Goal: Task Accomplishment & Management: Complete application form

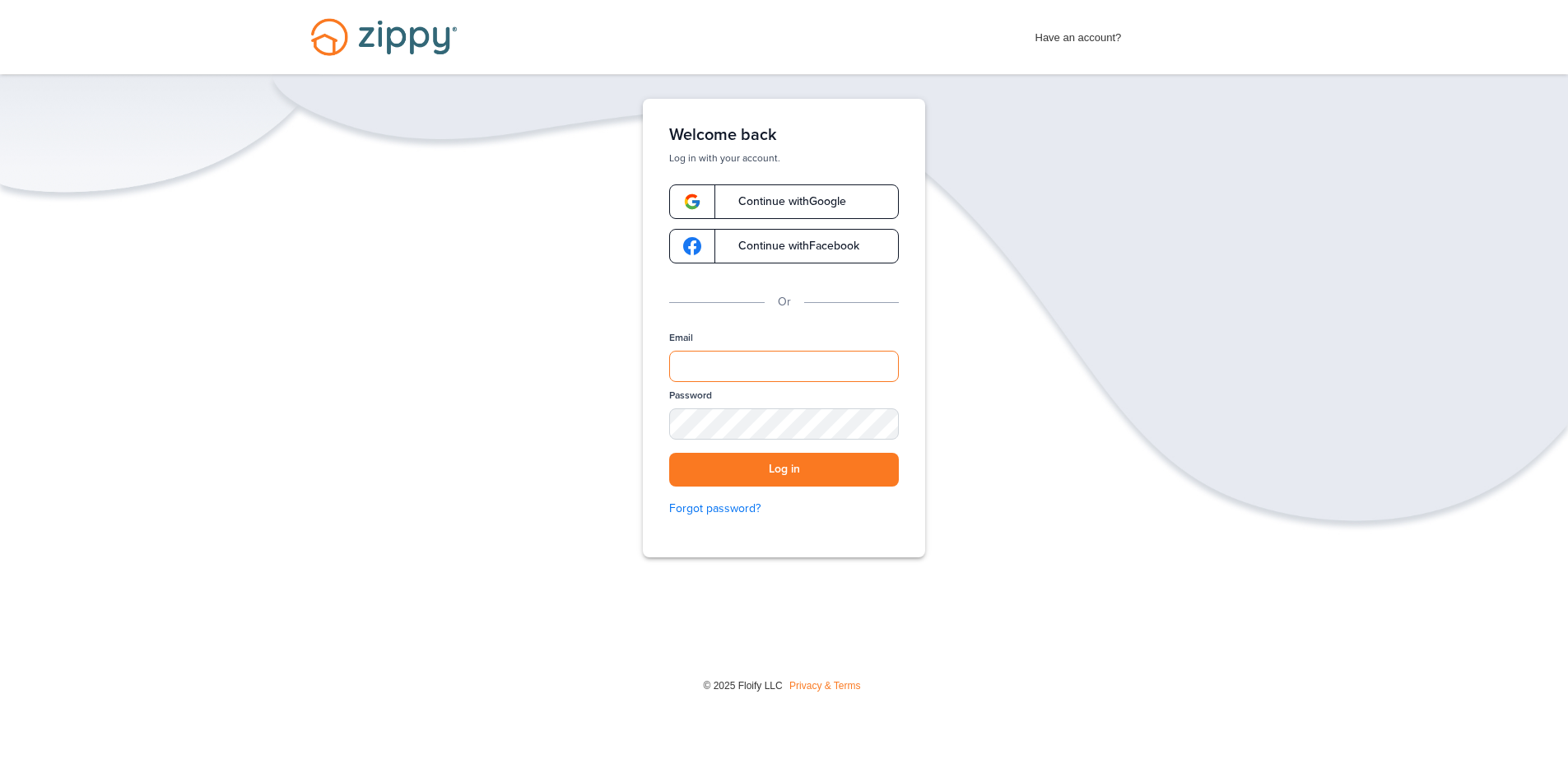
click at [745, 353] on input "Email" at bounding box center [784, 367] width 230 height 31
type input "**********"
click at [670, 453] on button "Log in" at bounding box center [784, 470] width 230 height 34
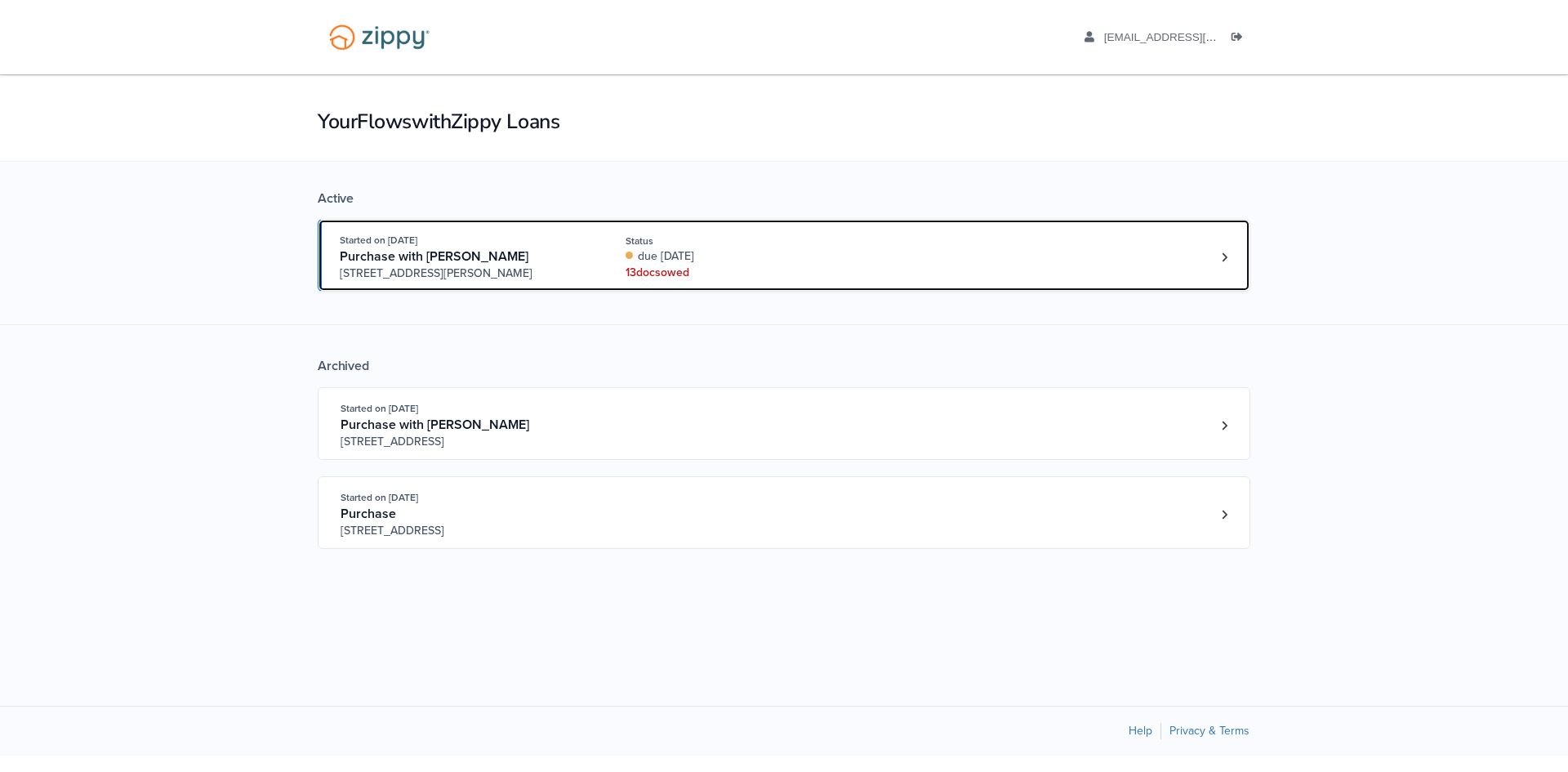
click at [906, 263] on div "Started on [DATE] Purchase with [PERSON_NAME] [STREET_ADDRESS][PERSON_NAME] Sta…" at bounding box center [775, 257] width 872 height 50
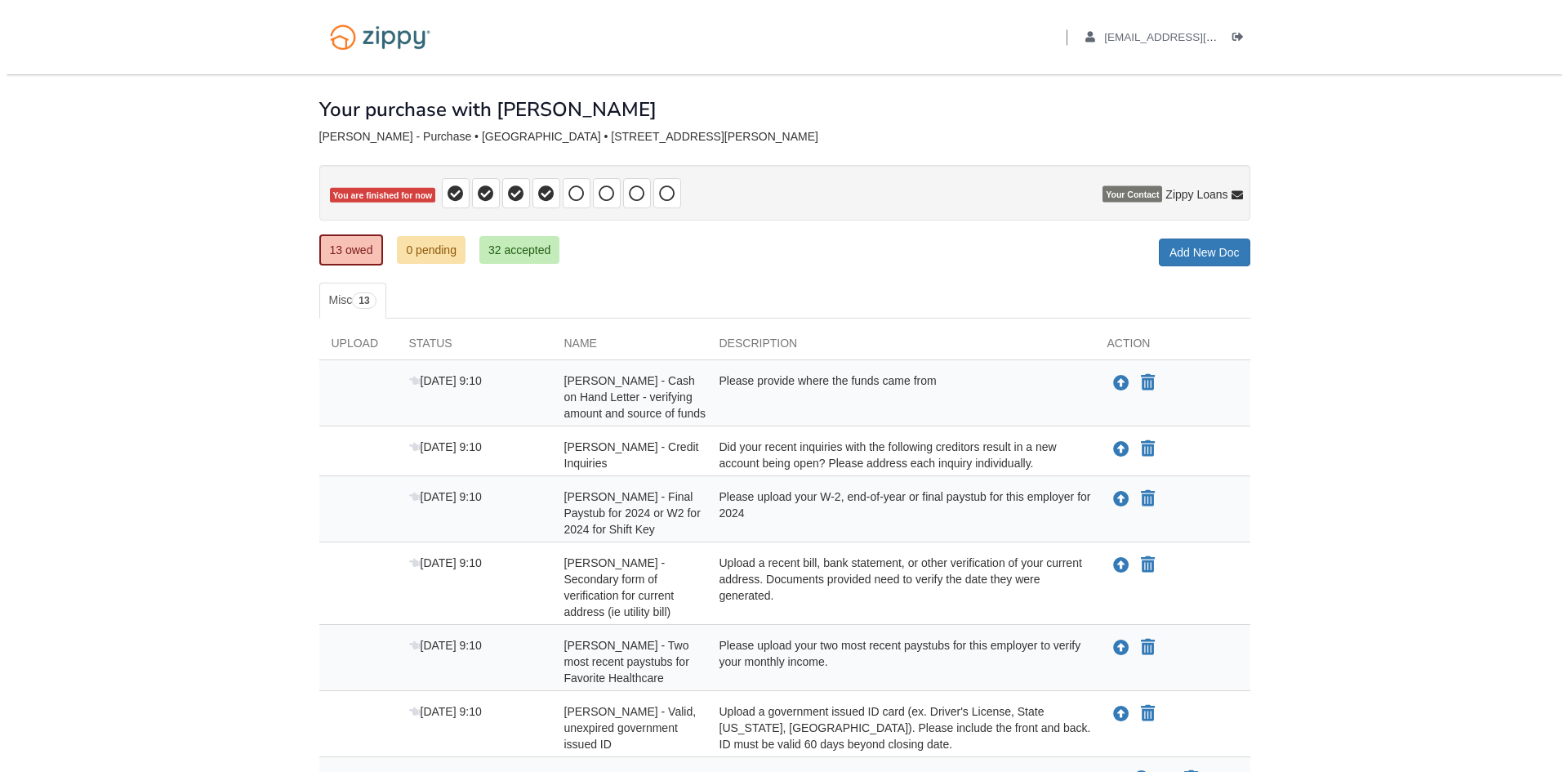
scroll to position [81, 0]
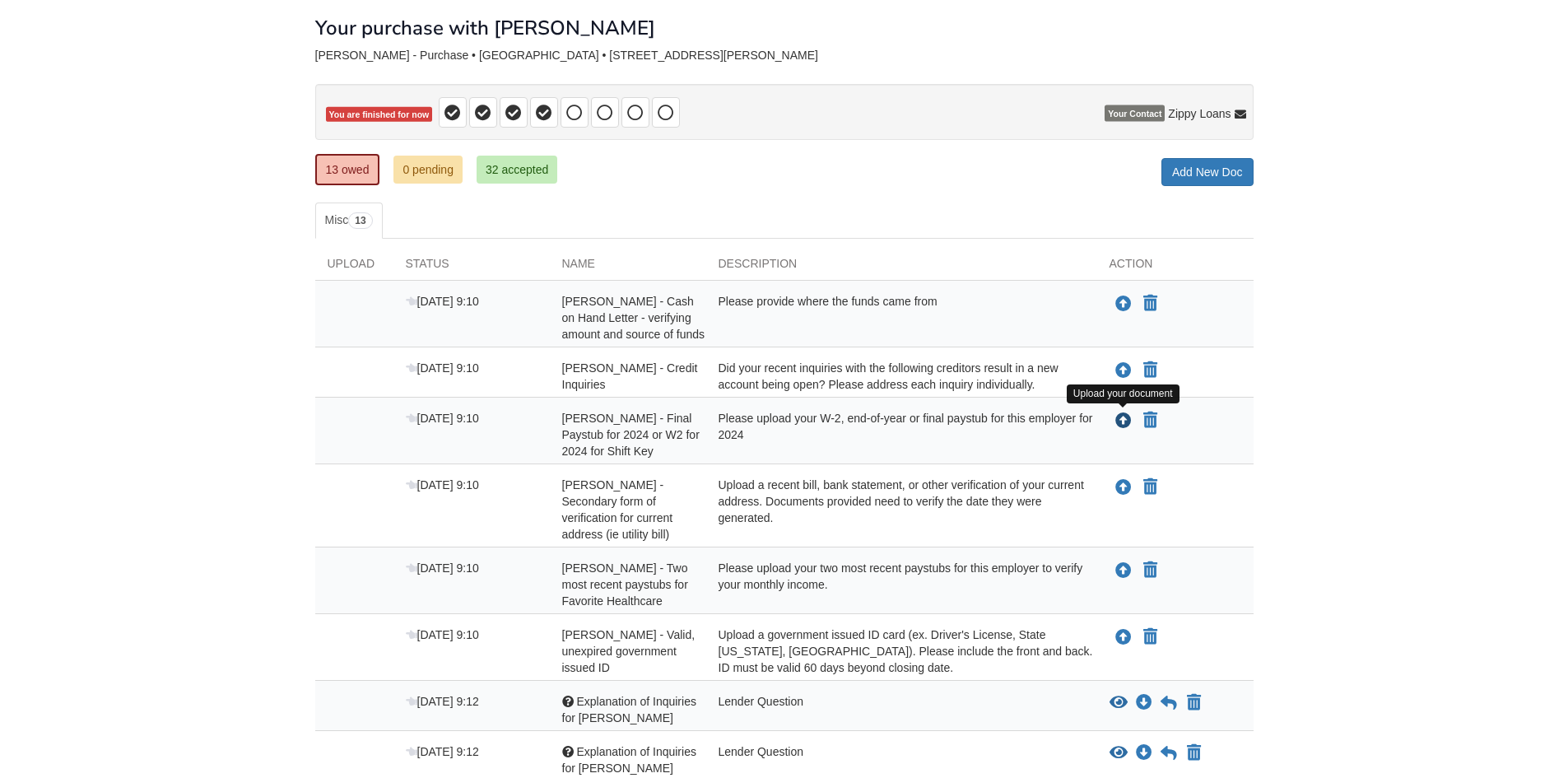
click at [1122, 420] on icon "Upload Amber Hawes - Final Paystub for 2024 or W2 for 2024 for Shift Key" at bounding box center [1124, 421] width 17 height 17
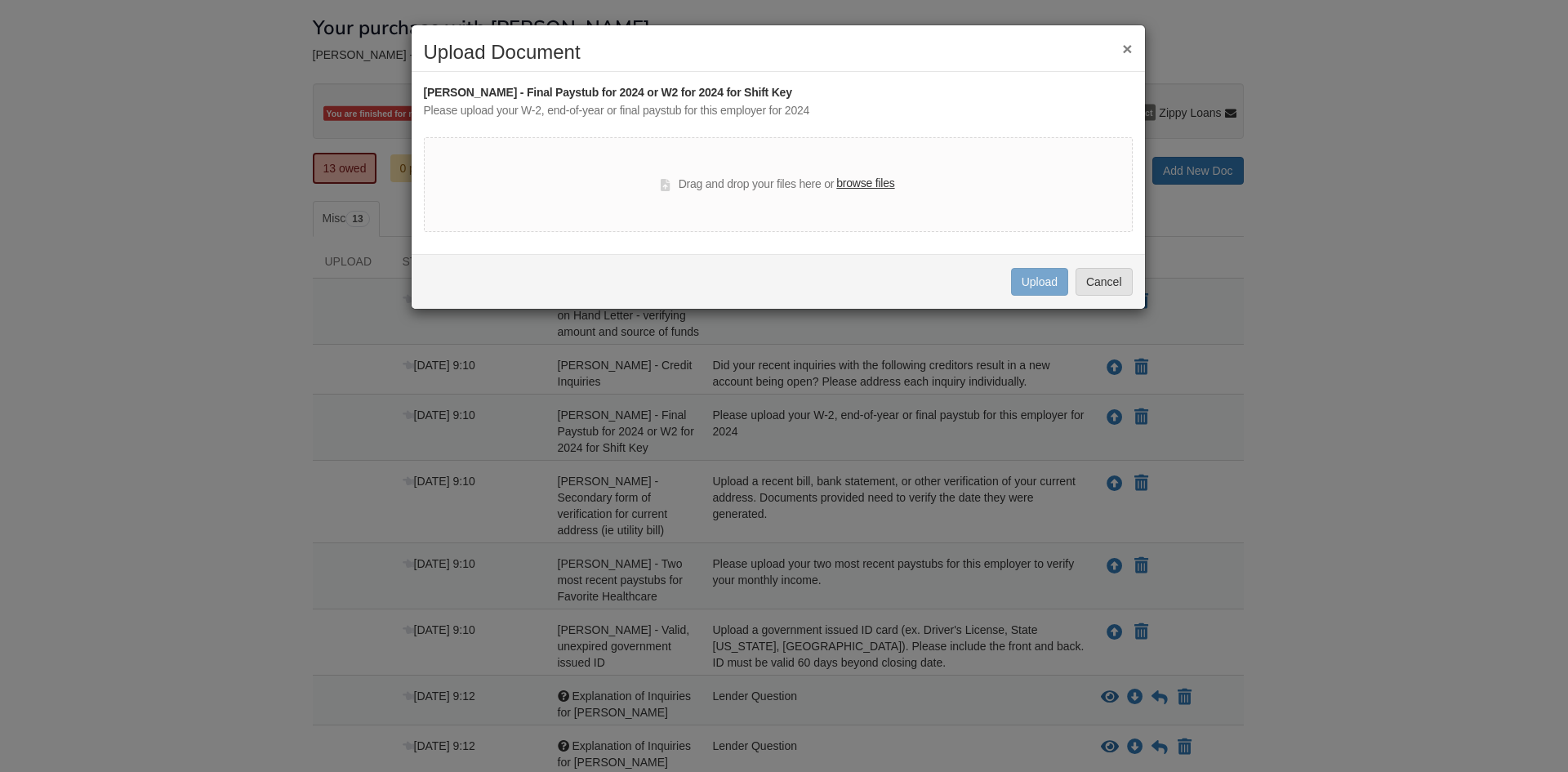
click at [872, 185] on label "browse files" at bounding box center [865, 184] width 58 height 18
click at [0, 0] on input "browse files" at bounding box center [0, 0] width 0 height 0
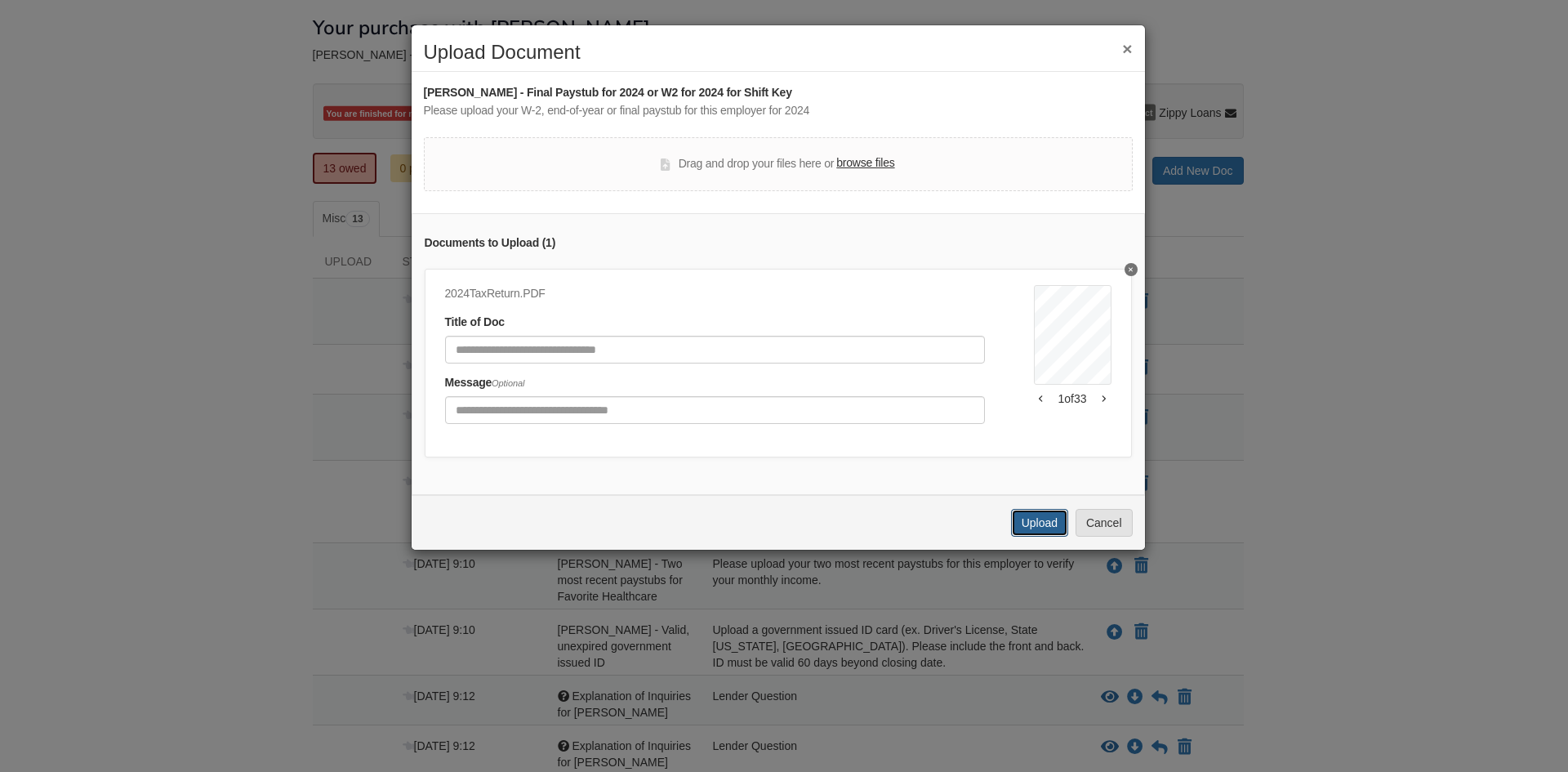
click at [1045, 536] on button "Upload" at bounding box center [1040, 522] width 57 height 28
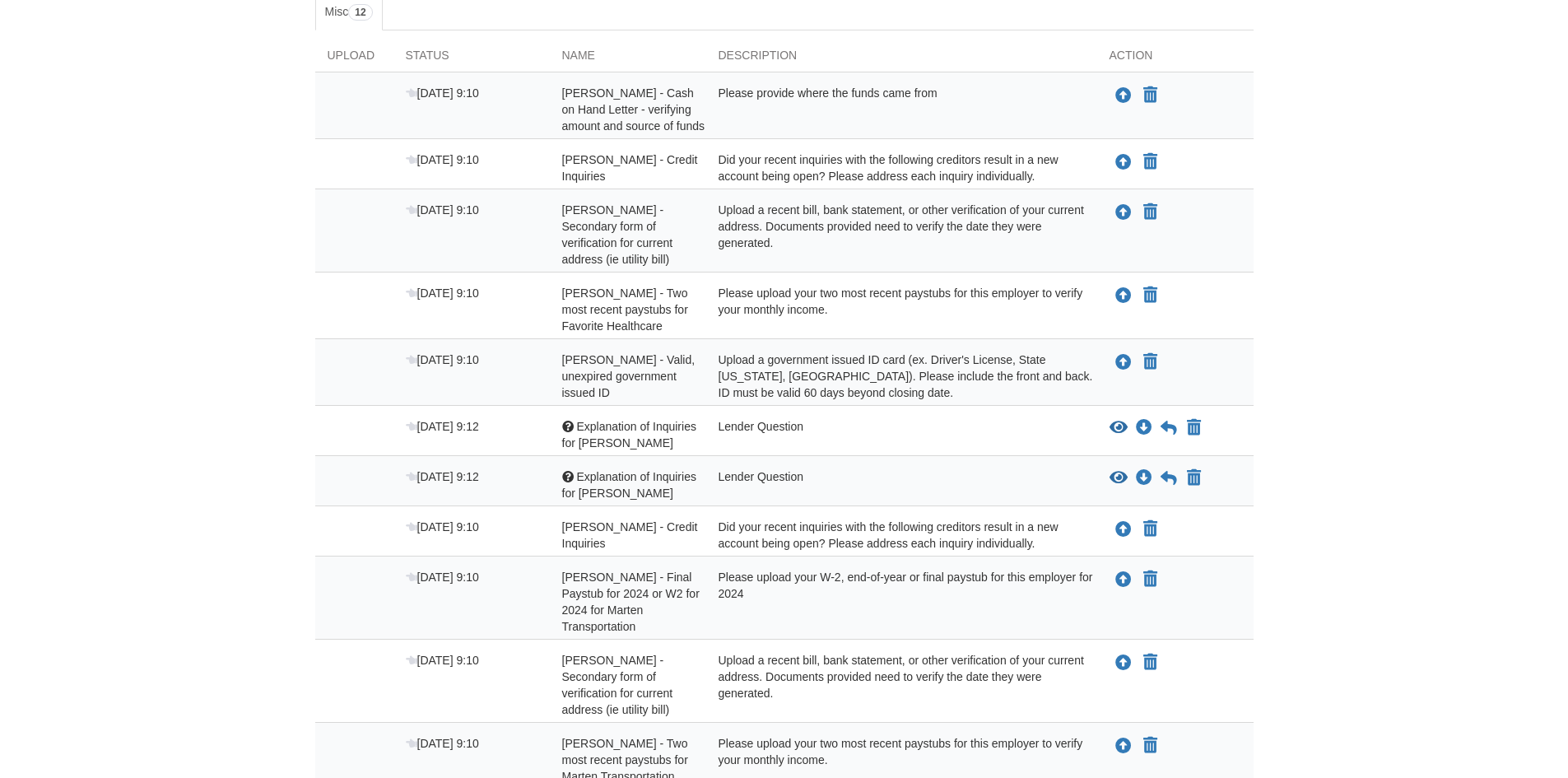
scroll to position [305, 0]
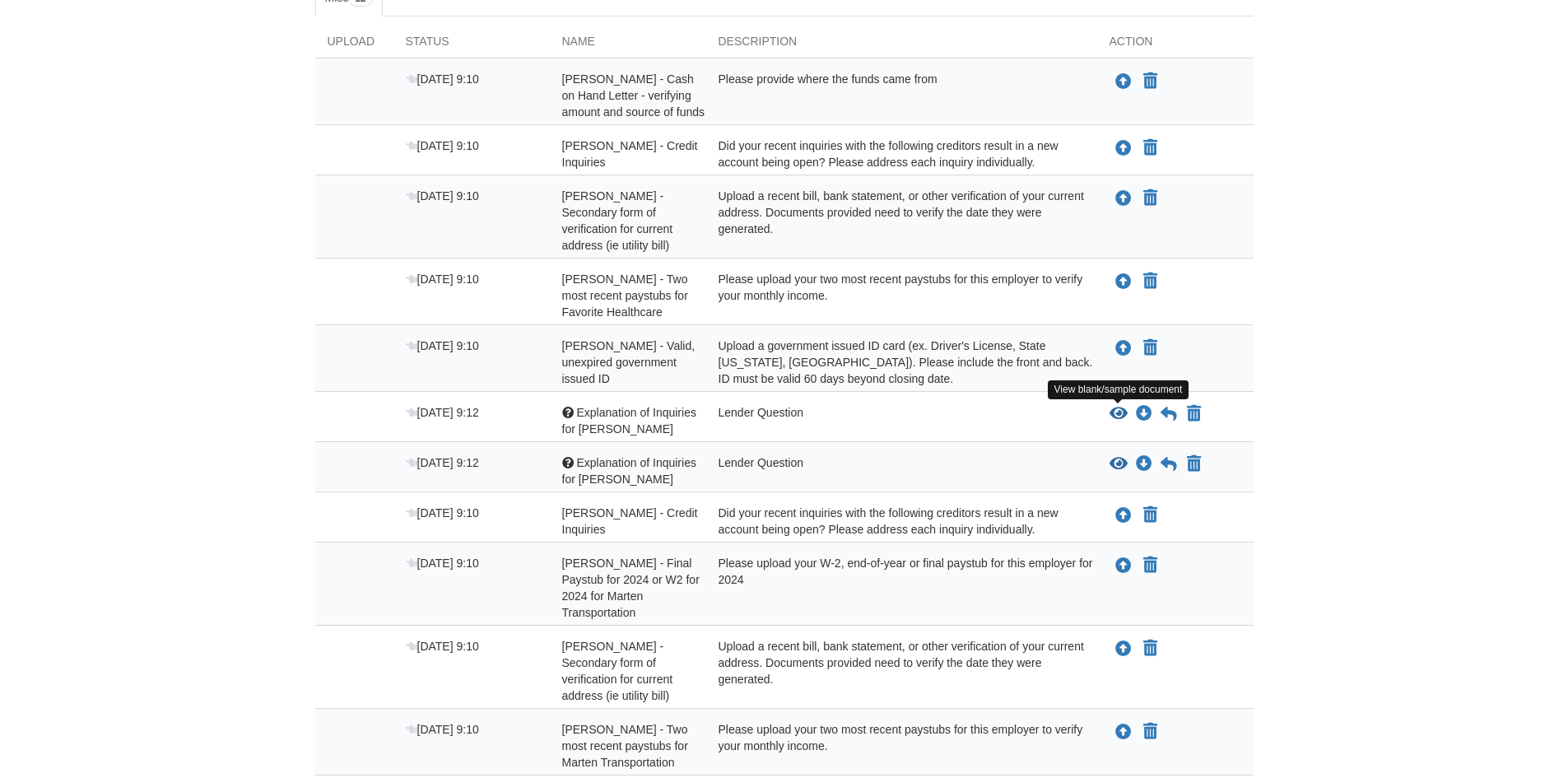
click at [1117, 412] on icon "View Explanation of Inquiries for Amber" at bounding box center [1118, 414] width 18 height 17
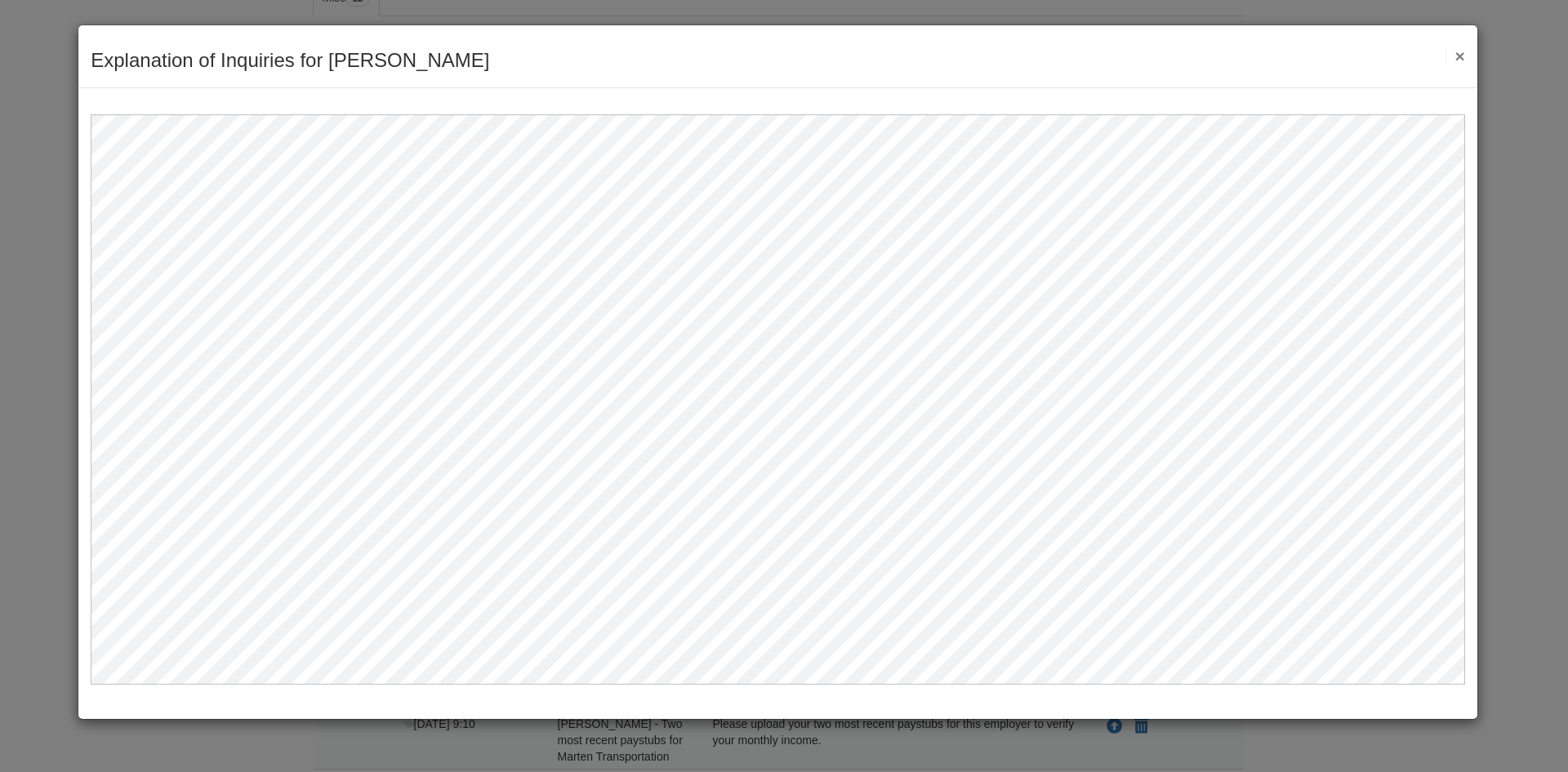
click at [1459, 52] on button "×" at bounding box center [1455, 56] width 19 height 17
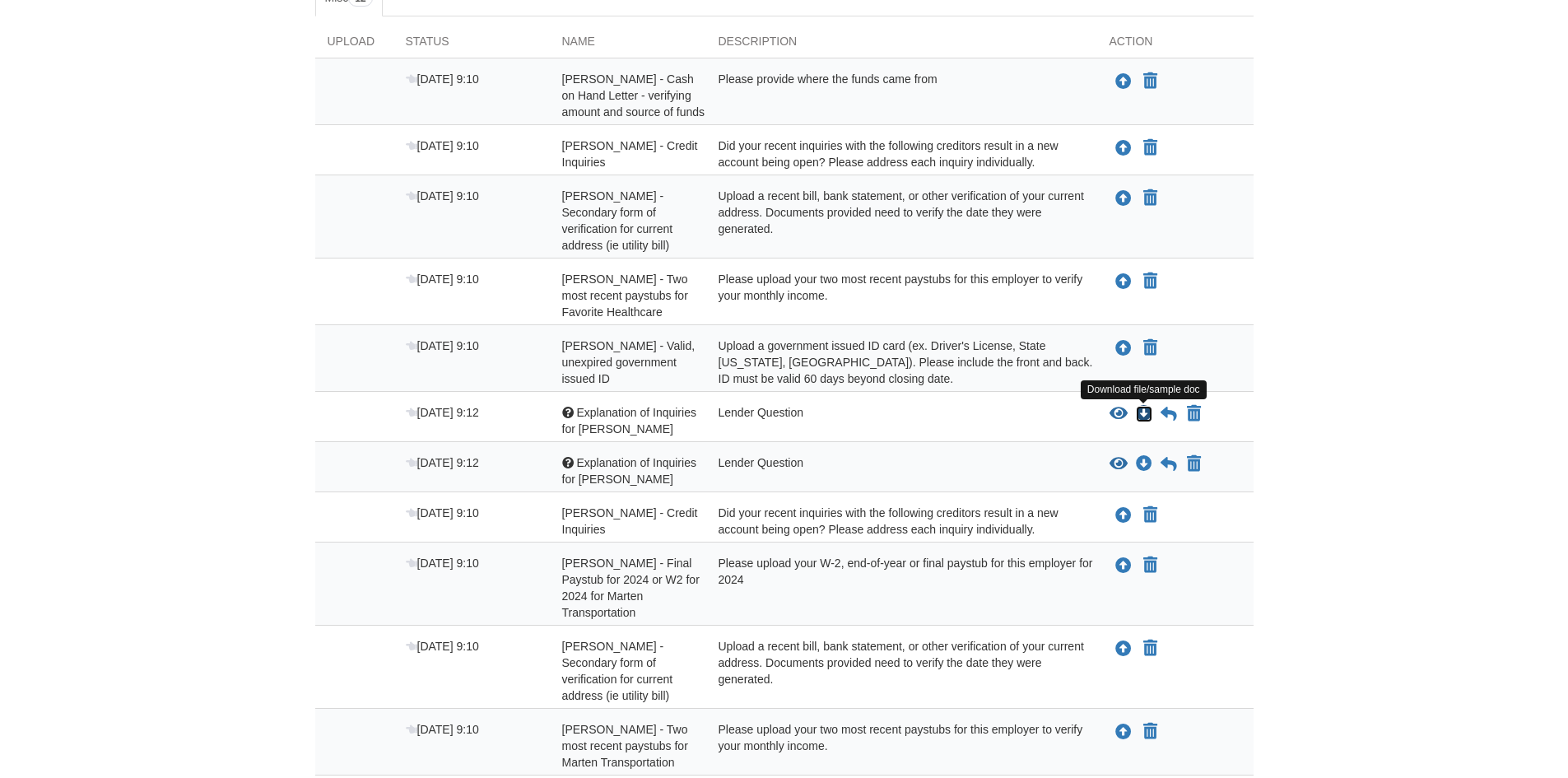
click at [1147, 413] on icon "Download Explanation of Inquiries for Amber" at bounding box center [1144, 414] width 17 height 17
click at [1117, 462] on icon "View Explanation of Inquiries for Shawn" at bounding box center [1118, 464] width 18 height 17
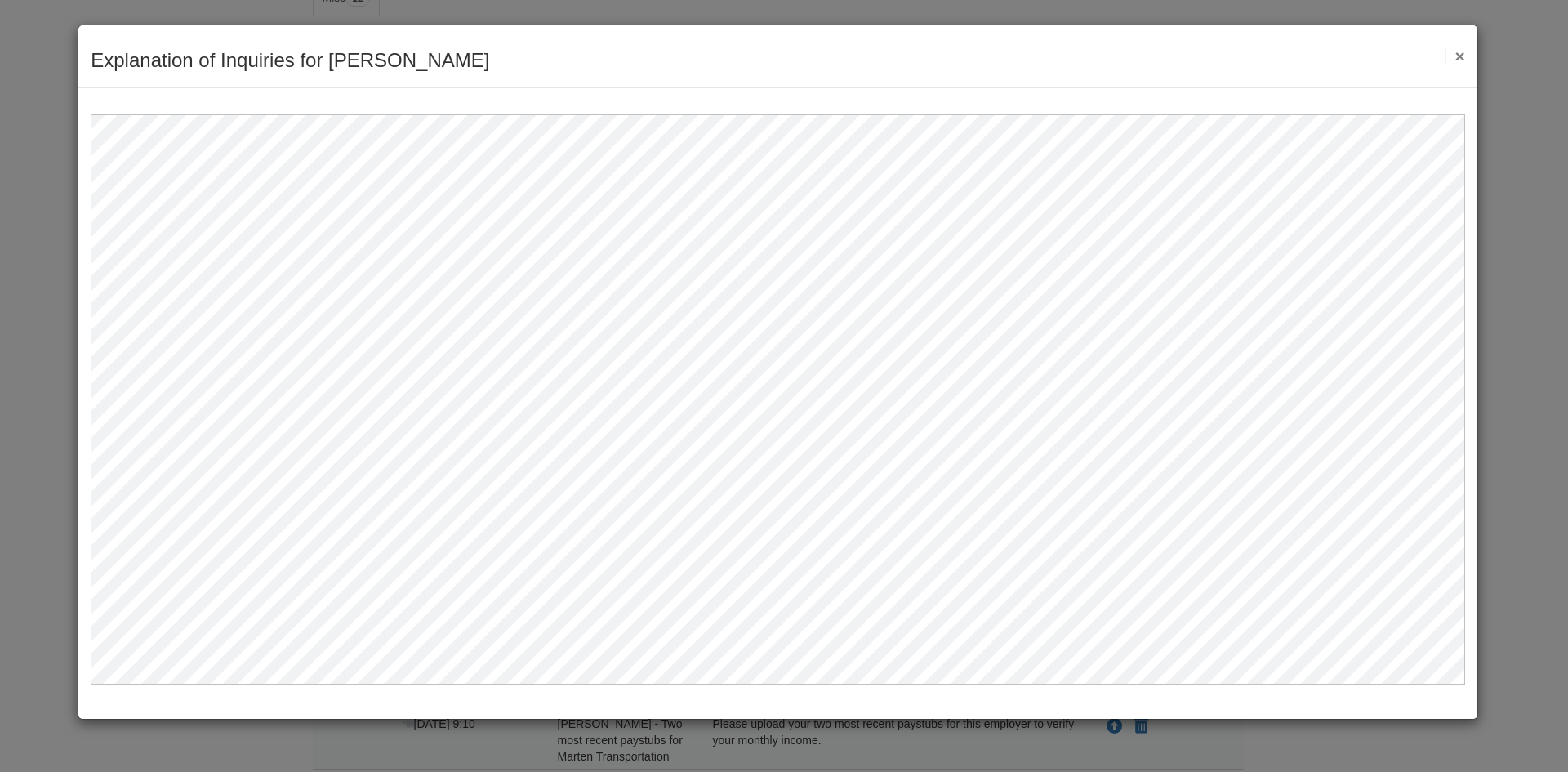
click at [1461, 50] on button "×" at bounding box center [1455, 56] width 19 height 17
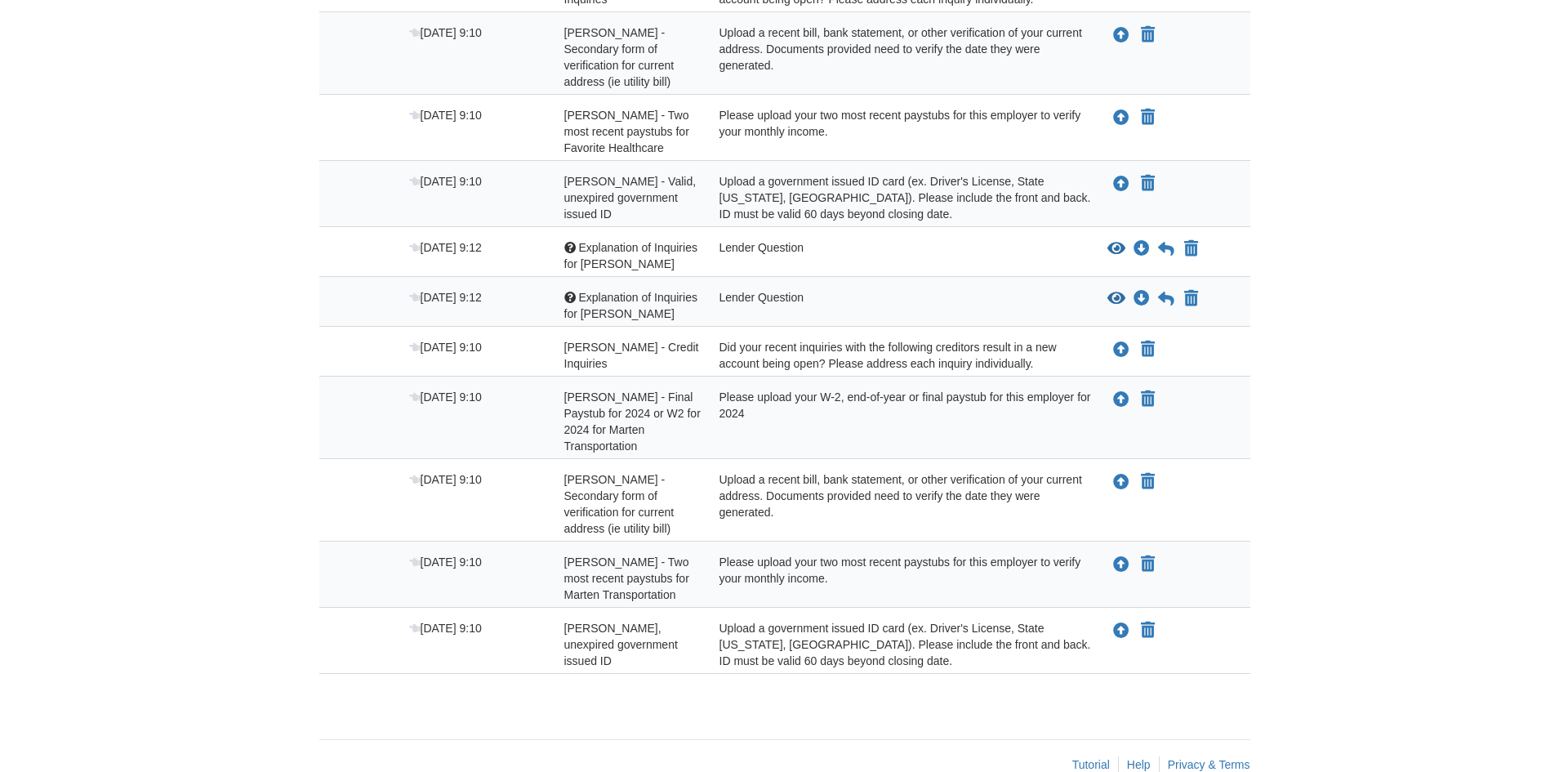
scroll to position [465, 0]
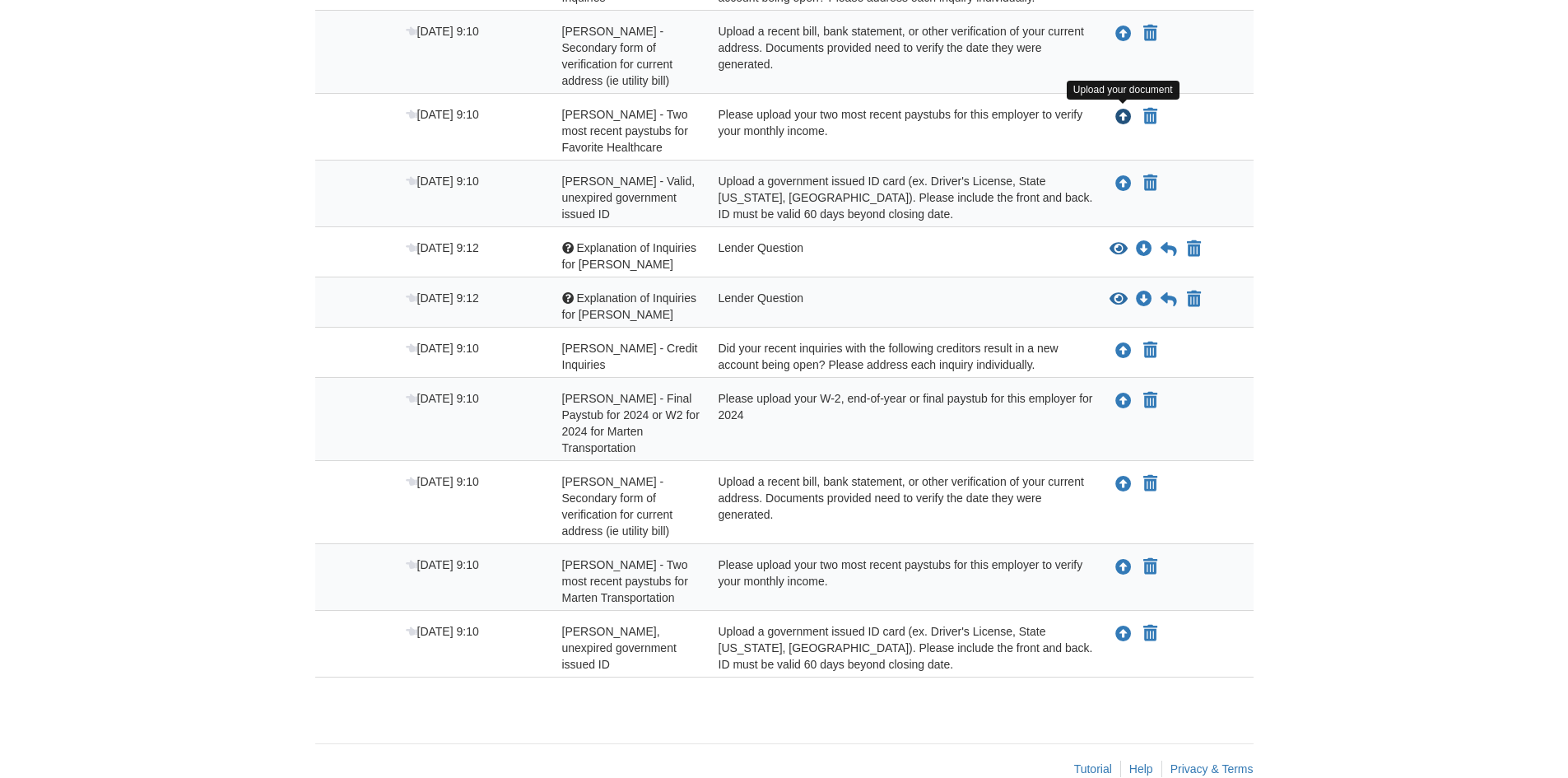
click at [1126, 114] on icon "Upload Amber Hawes - Two most recent paystubs for Favorite Healthcare" at bounding box center [1124, 117] width 17 height 17
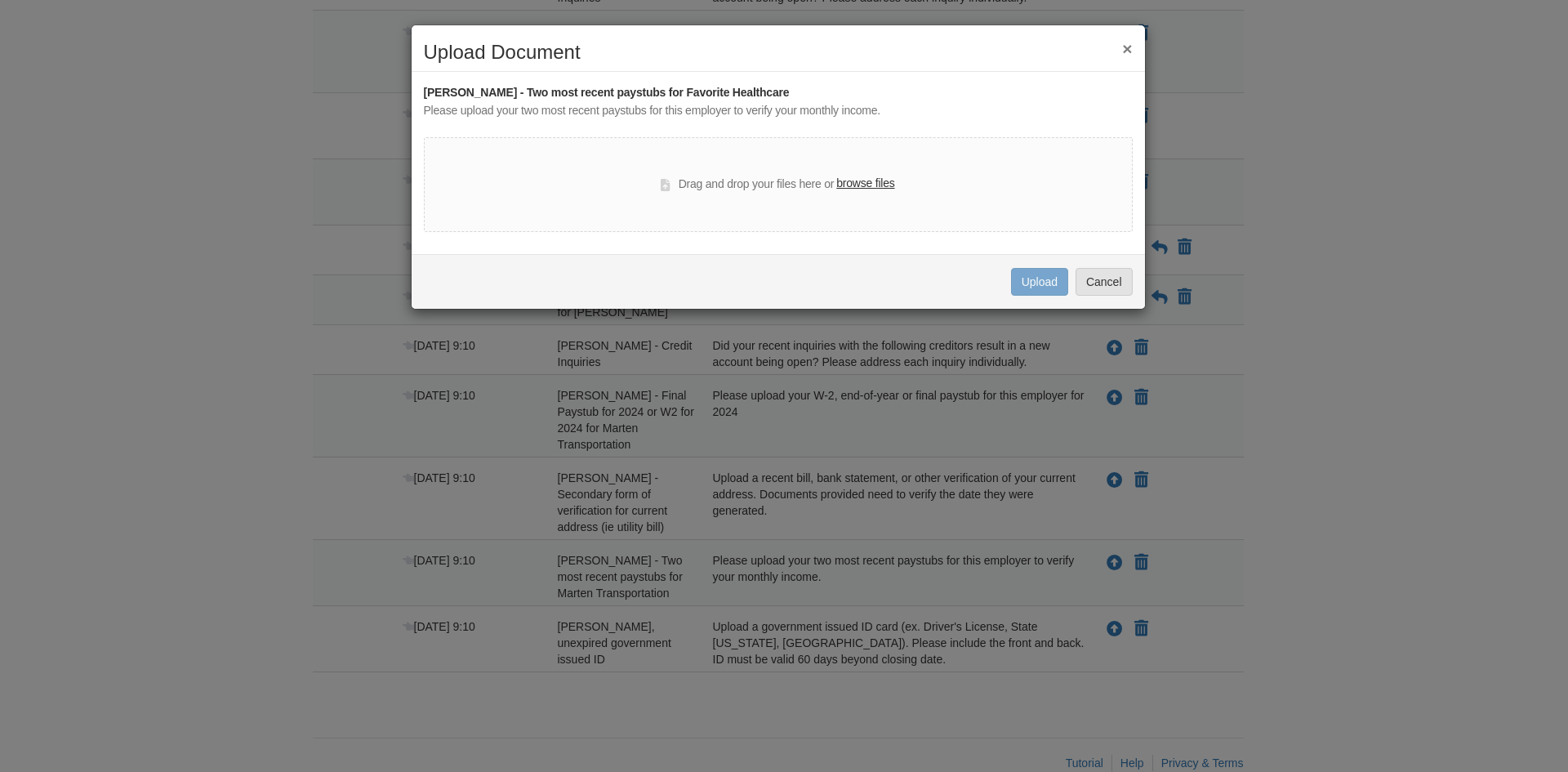
click at [879, 185] on label "browse files" at bounding box center [865, 184] width 58 height 18
click at [0, 0] on input "browse files" at bounding box center [0, 0] width 0 height 0
click at [861, 185] on label "browse files" at bounding box center [865, 184] width 58 height 18
click at [0, 0] on input "browse files" at bounding box center [0, 0] width 0 height 0
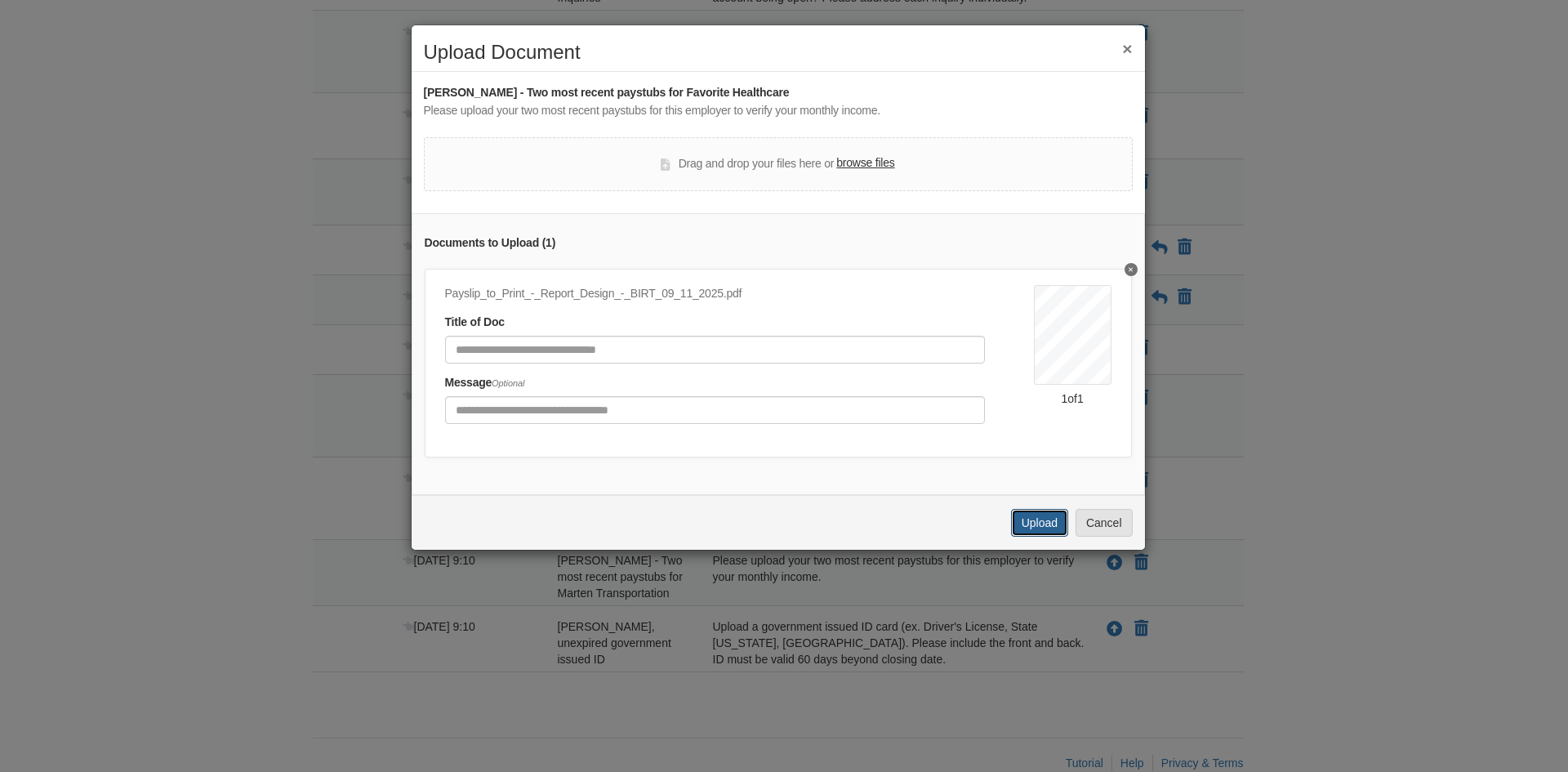
click at [1041, 535] on button "Upload" at bounding box center [1040, 522] width 57 height 28
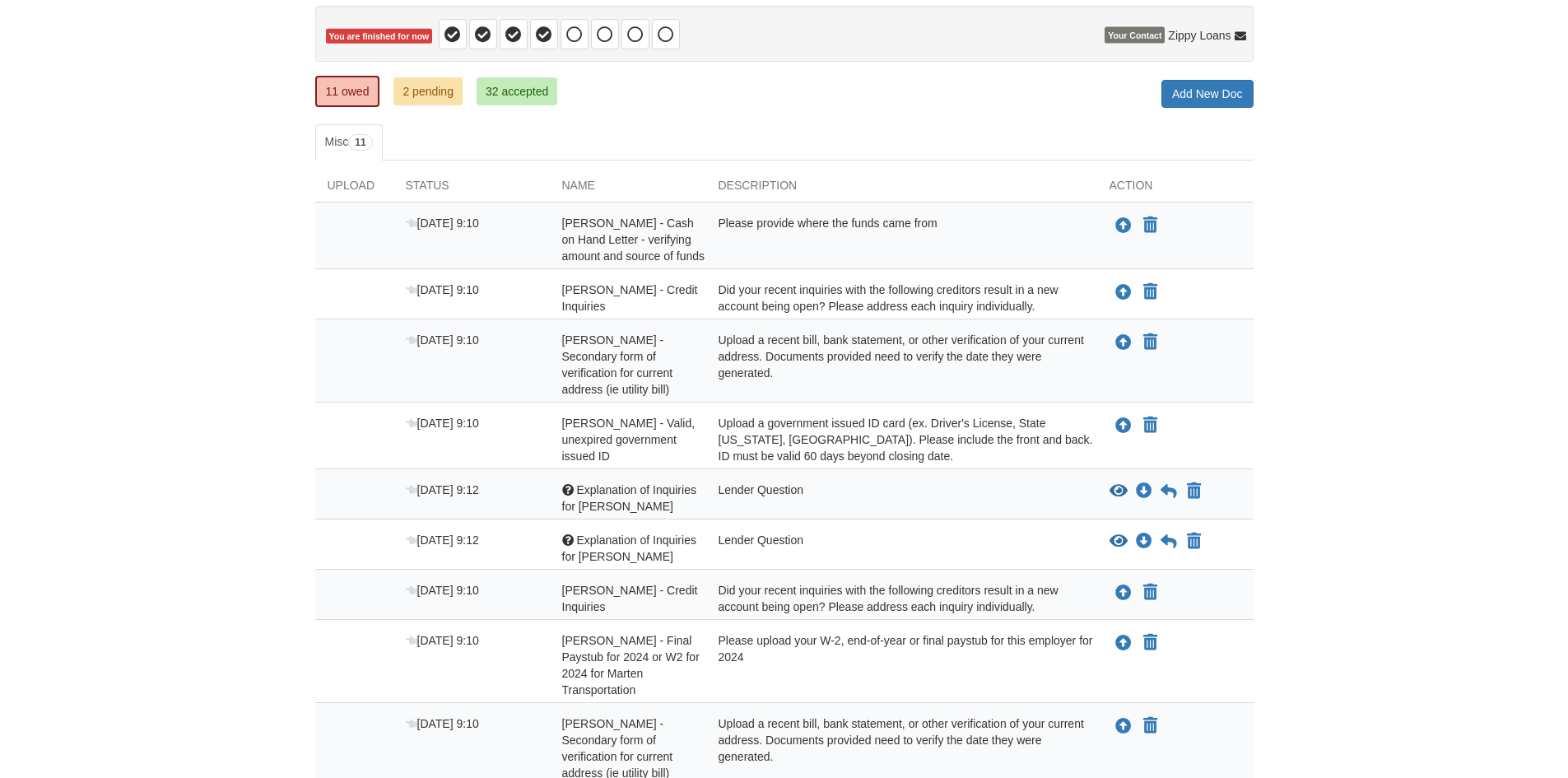
scroll to position [165, 0]
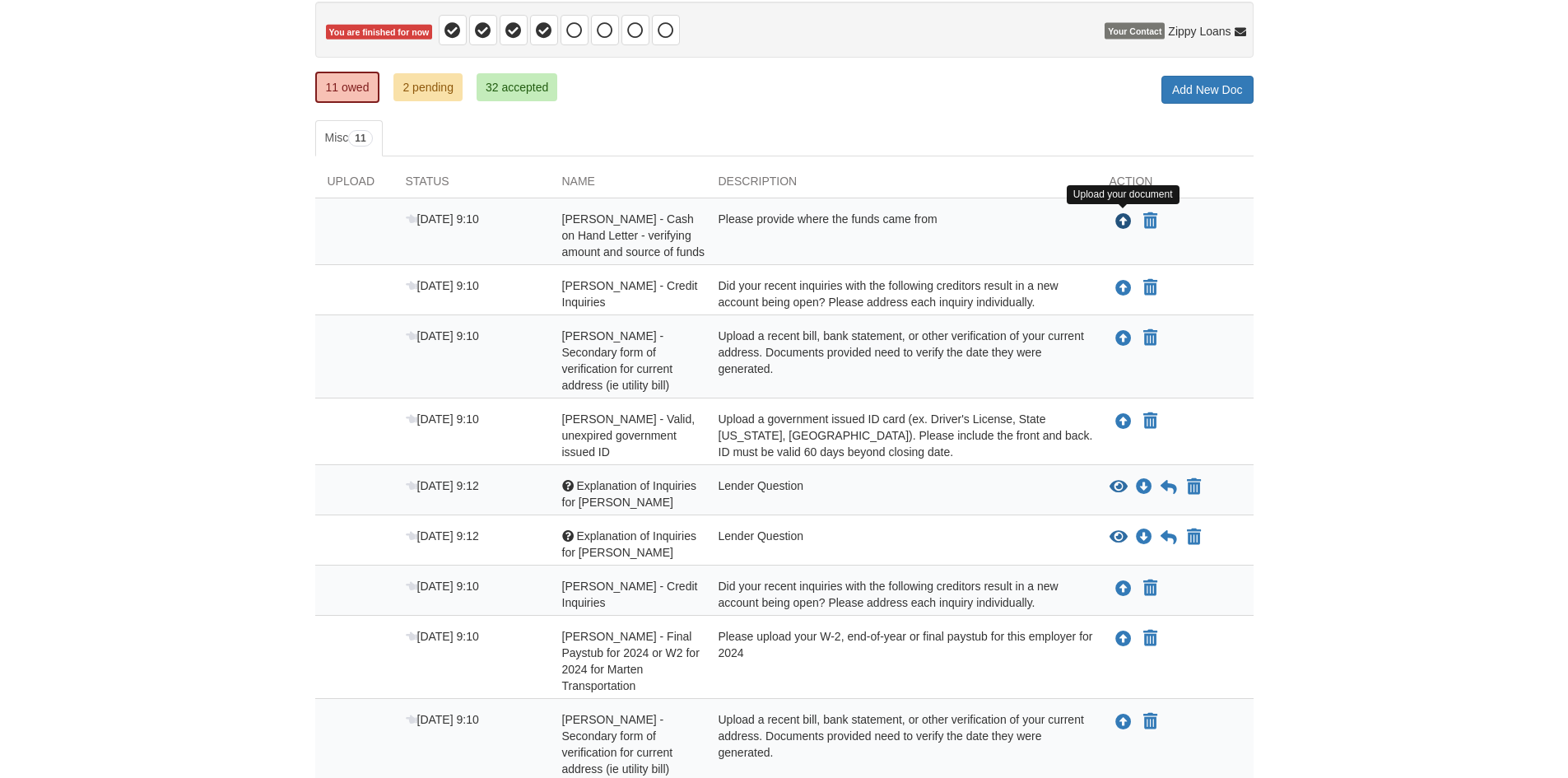
click at [1123, 223] on icon "Upload Amber Hawes - Cash on Hand Letter - verifying amount and source of funds" at bounding box center [1124, 222] width 17 height 17
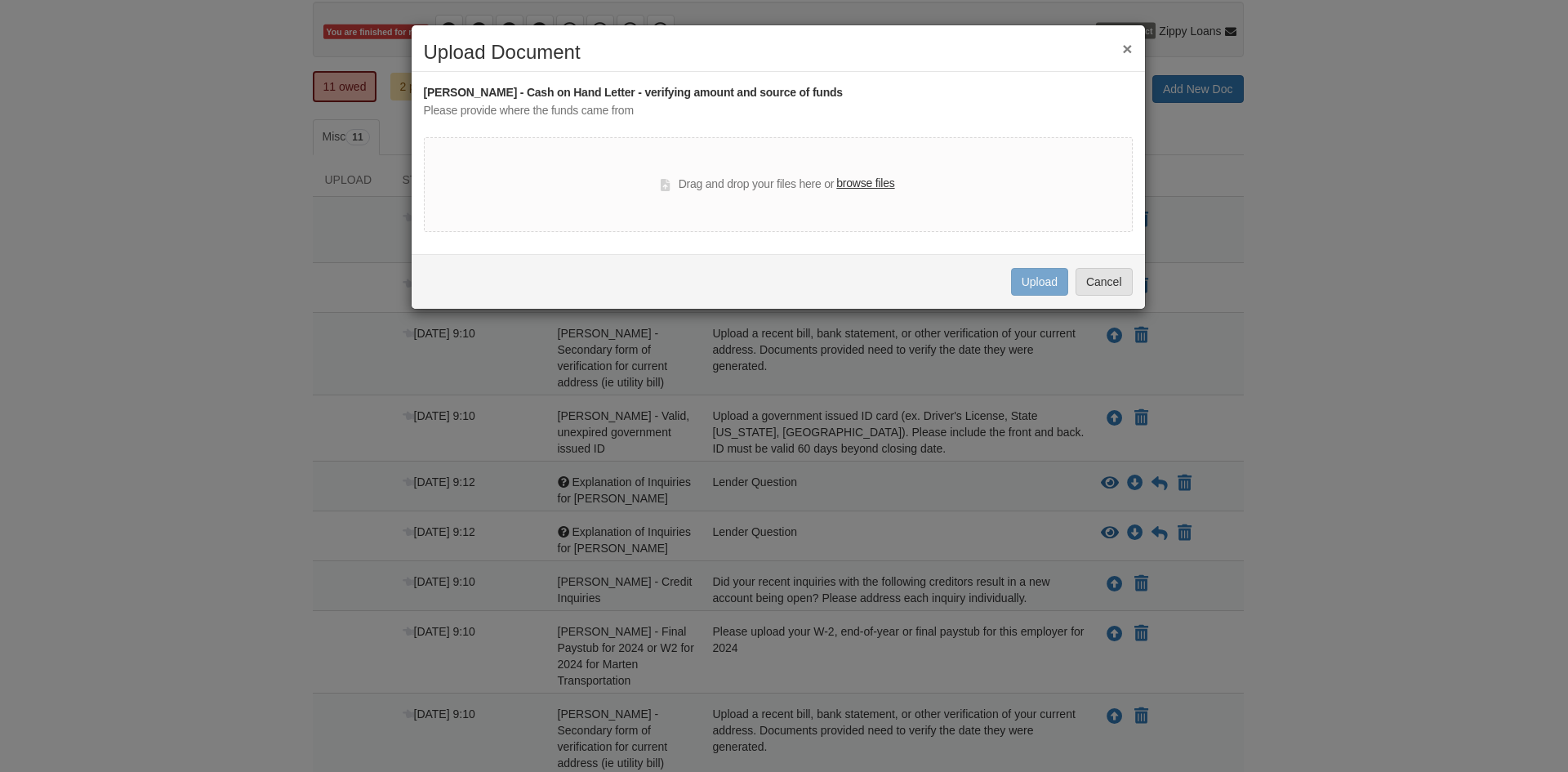
click at [868, 180] on label "browse files" at bounding box center [865, 184] width 58 height 18
click at [0, 0] on input "browse files" at bounding box center [0, 0] width 0 height 0
click at [1110, 282] on button "Cancel" at bounding box center [1105, 282] width 57 height 28
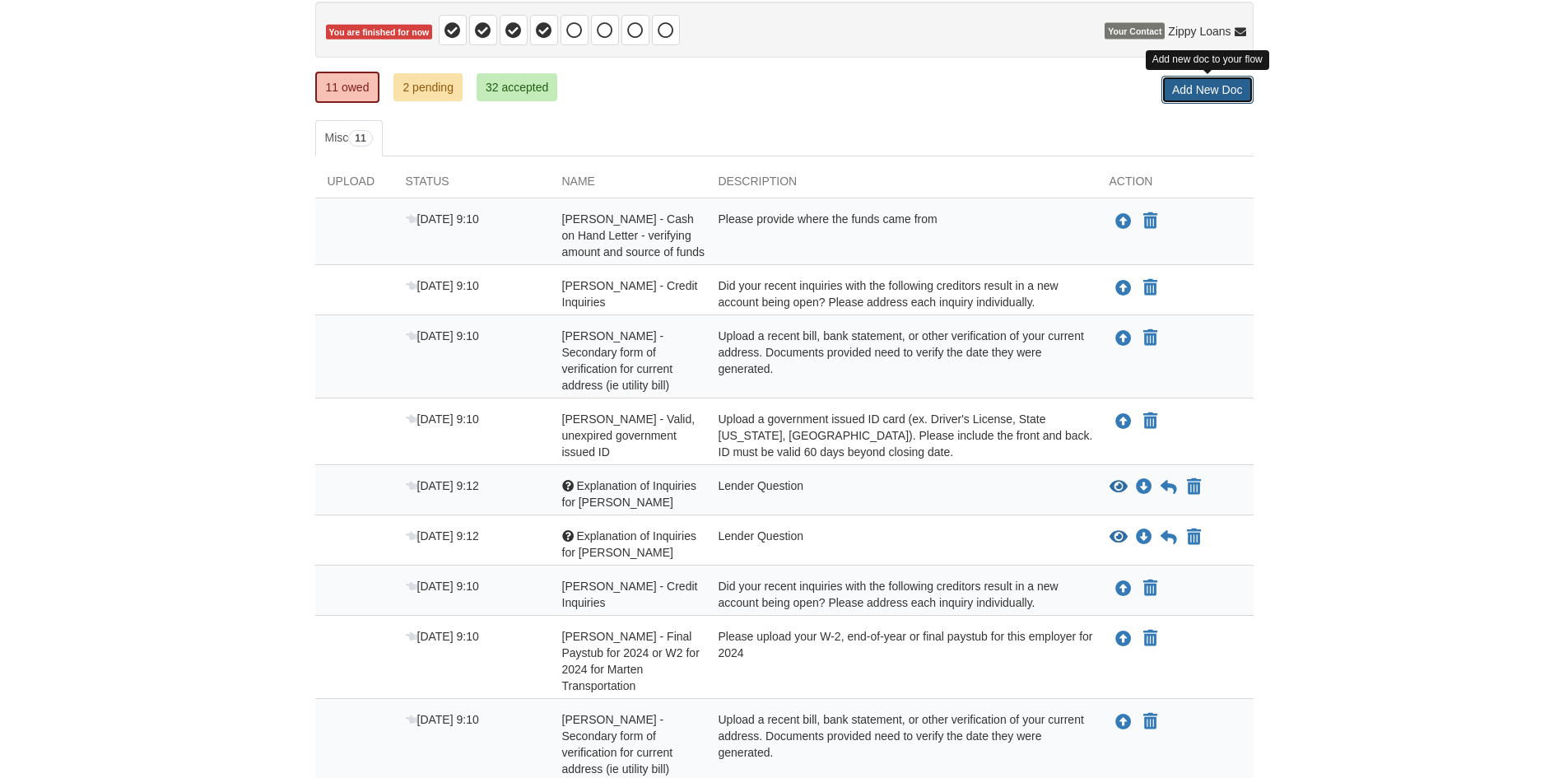
click at [1206, 95] on link "Add New Doc" at bounding box center [1207, 90] width 93 height 28
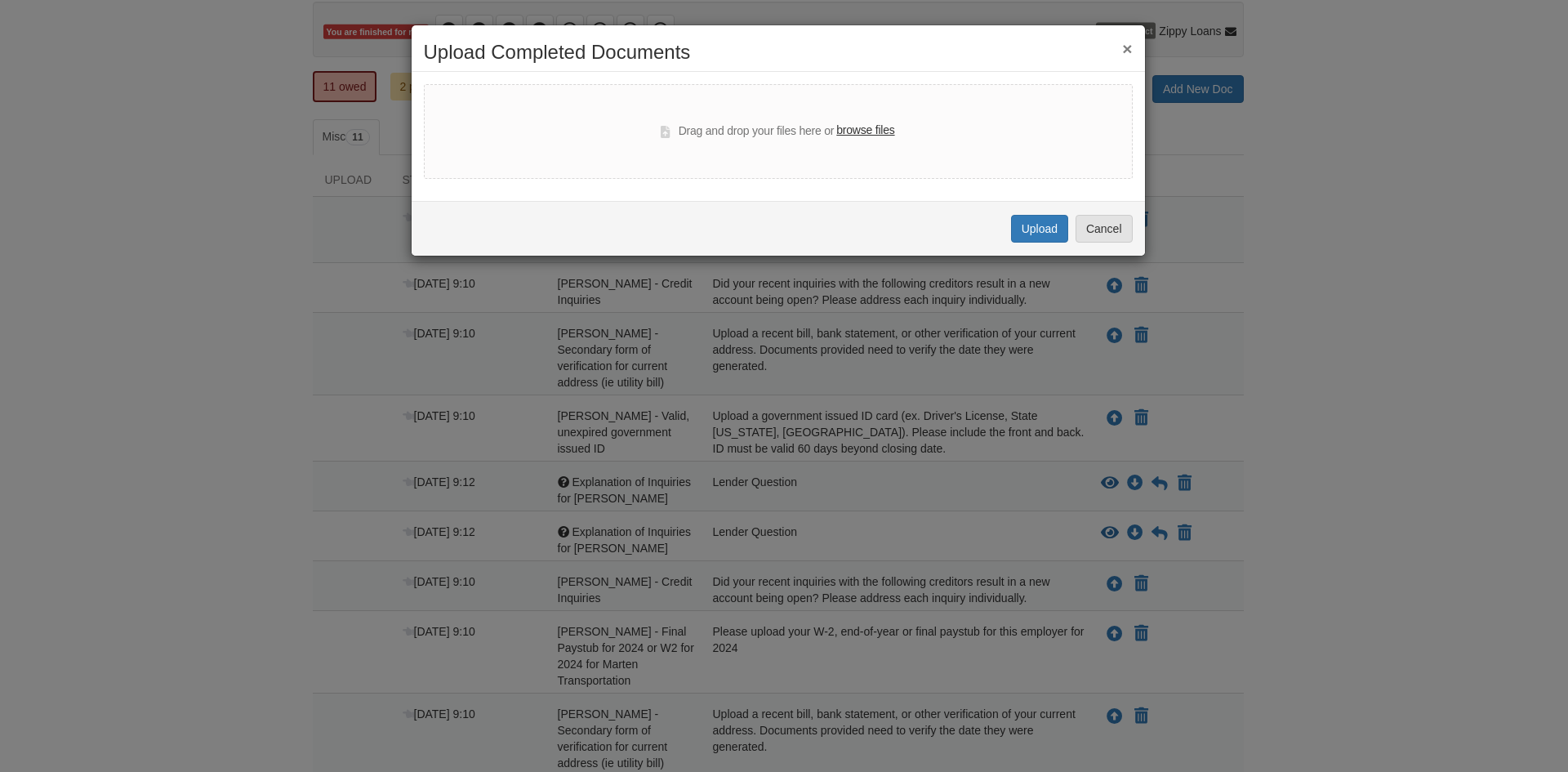
click at [848, 135] on label "browse files" at bounding box center [865, 130] width 58 height 18
click at [0, 0] on input "browse files" at bounding box center [0, 0] width 0 height 0
click at [1111, 227] on button "Cancel" at bounding box center [1105, 229] width 57 height 28
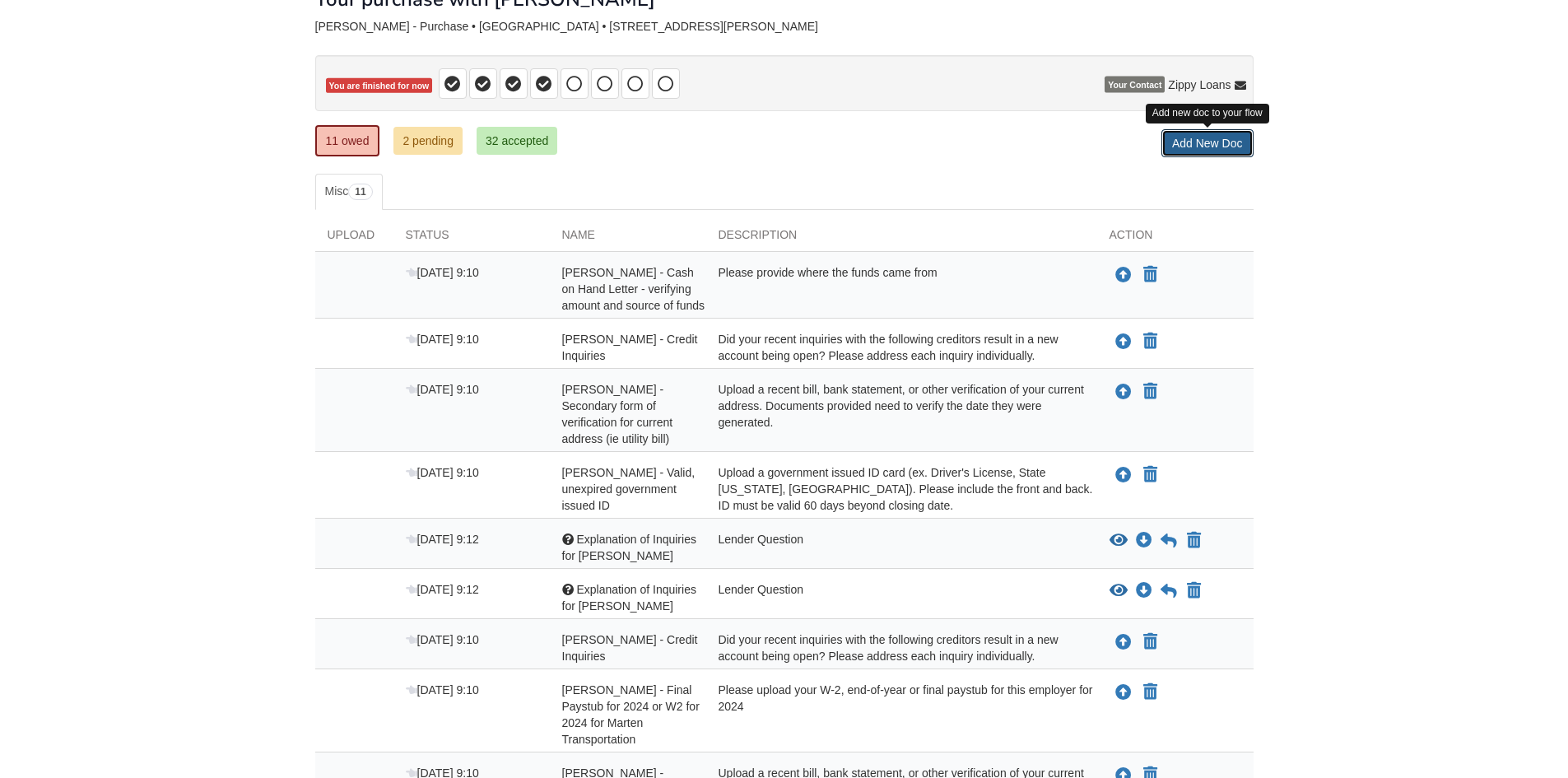
scroll to position [82, 0]
